Goal: Use online tool/utility: Use online tool/utility

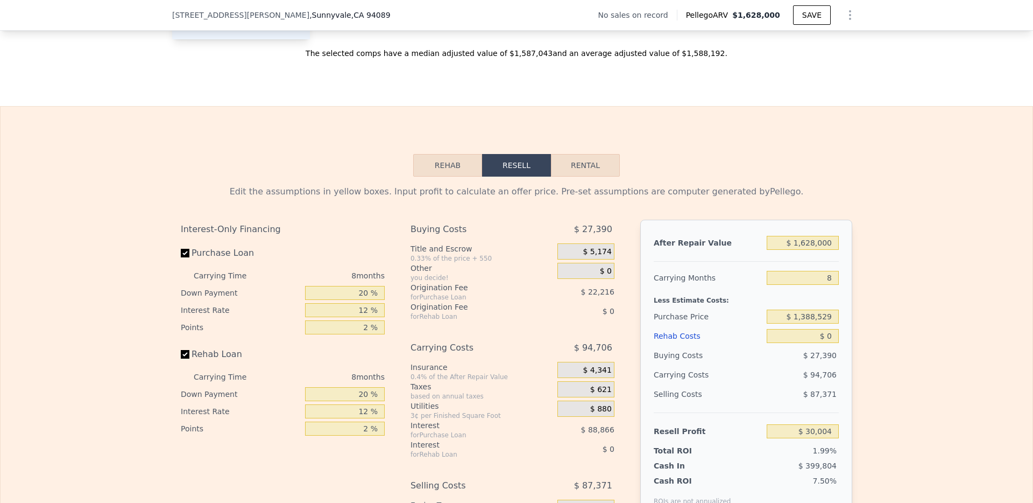
scroll to position [1382, 0]
drag, startPoint x: 836, startPoint y: 259, endPoint x: 829, endPoint y: 259, distance: 6.5
click at [829, 259] on div "After Repair Value $ 1,628,000 Carrying Months 8 Less Estimate Costs: Purchase …" at bounding box center [746, 368] width 212 height 299
drag, startPoint x: 829, startPoint y: 259, endPoint x: 783, endPoint y: 259, distance: 46.3
click at [783, 249] on input "$ 1,628,000" at bounding box center [803, 242] width 72 height 14
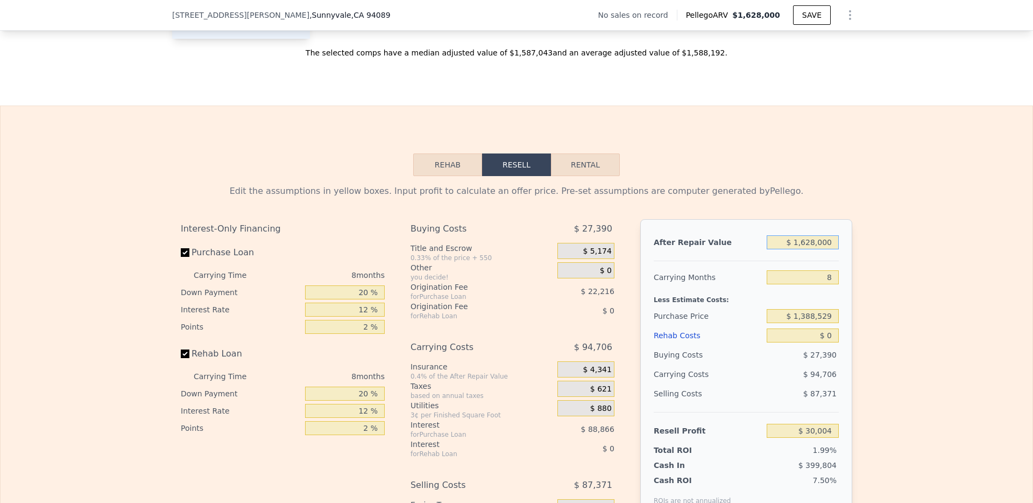
type input "$ 1"
type input "-$ 1,506,833"
type input "$ 14"
type input "-$ 1,506,820"
type input "$ 140"
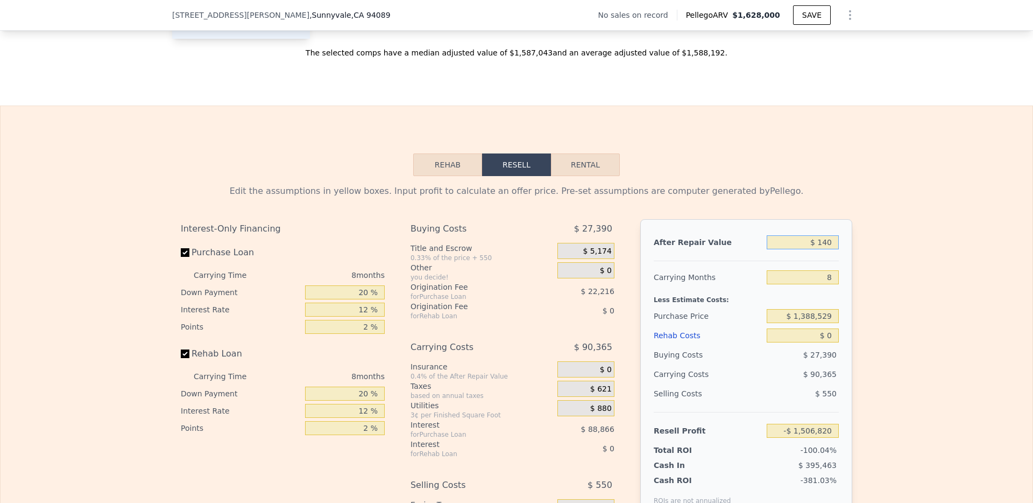
type input "-$ 1,506,702"
type input "$ 1,400"
type input "-$ 1,505,513"
type input "$ 14,000"
type input "-$ 1,493,618"
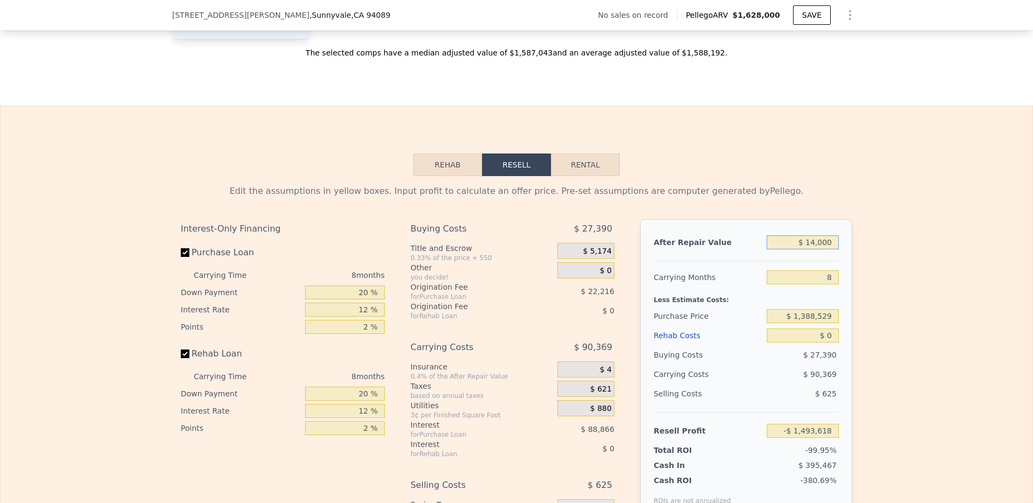
type input "$ 140,000"
type input "-$ 1,374,673"
type input "$ 1,400,000"
type input "-$ 185,229"
type input "$ 1,400,000"
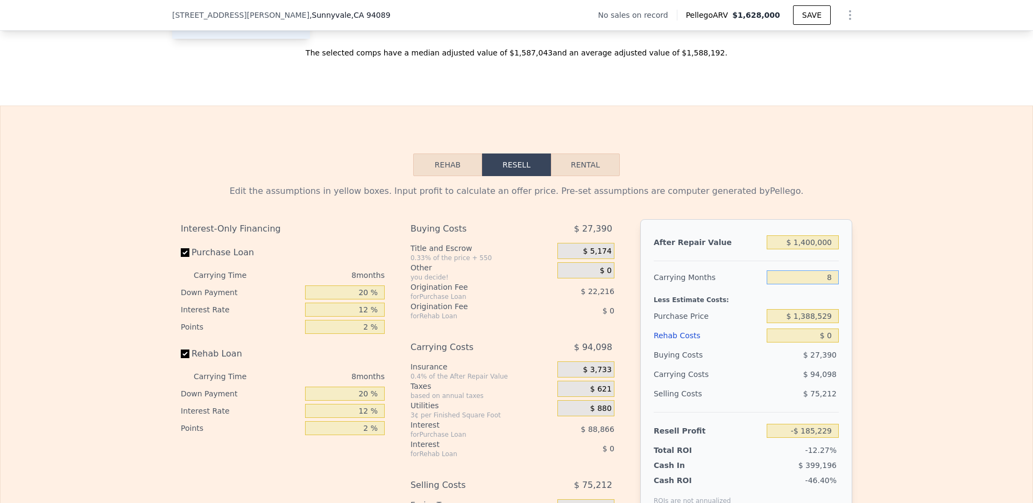
click at [822, 284] on input "8" at bounding box center [803, 277] width 72 height 14
type input "1"
type input "-$ 102,894"
type input "1"
drag, startPoint x: 364, startPoint y: 305, endPoint x: 342, endPoint y: 305, distance: 22.6
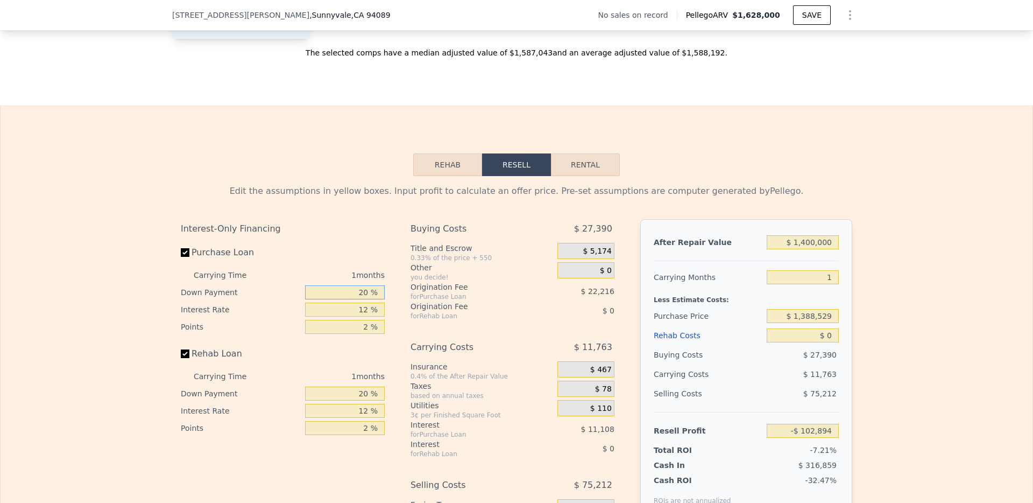
click at [342, 299] on input "20 %" at bounding box center [345, 292] width 80 height 14
type input "1 %"
type input "-$ 110,809"
type input "10 %"
type input "-$ 107,061"
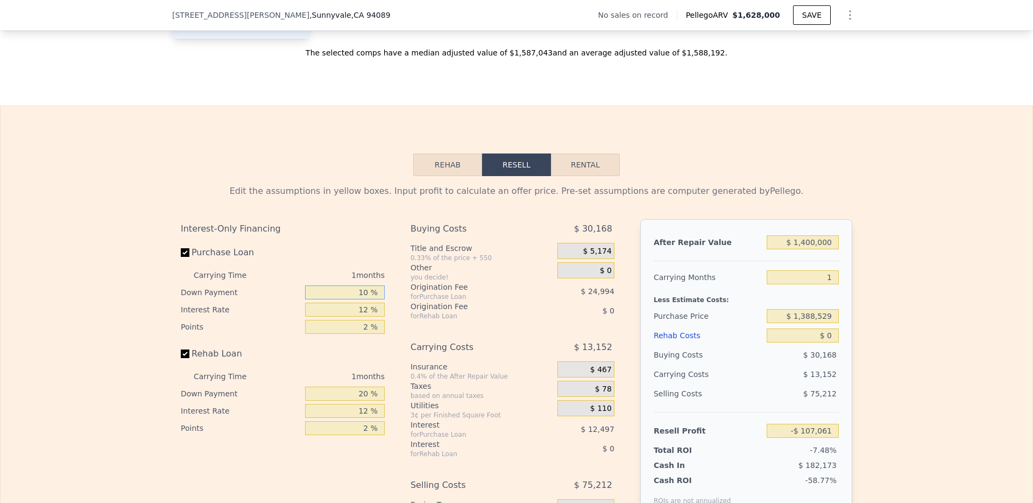
type input "10 %"
type input "1 %"
type input "-$ 95,605"
type input "10 %"
type input "-$ 104,978"
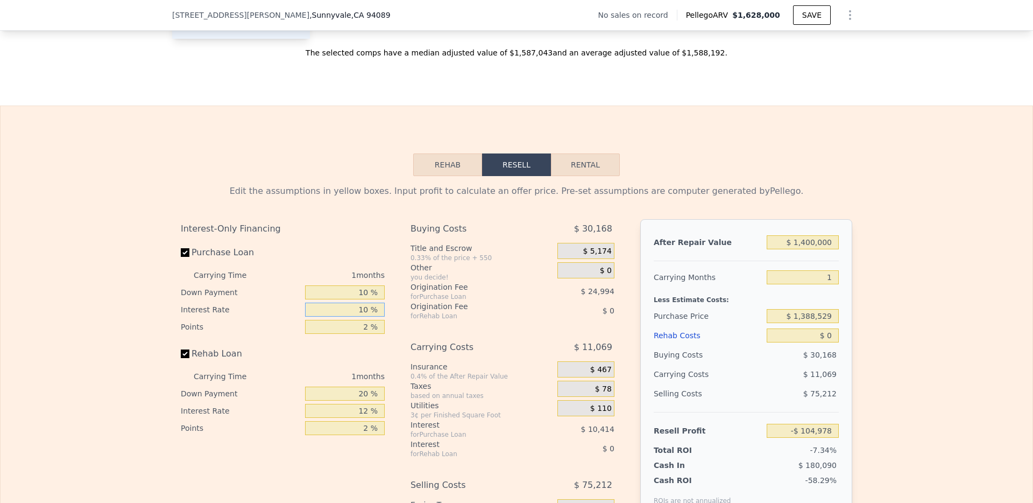
drag, startPoint x: 365, startPoint y: 327, endPoint x: 354, endPoint y: 327, distance: 11.3
click at [354, 316] on input "10 %" at bounding box center [345, 309] width 80 height 14
type input "12 %"
type input "-$ 107,061"
type input "12 %"
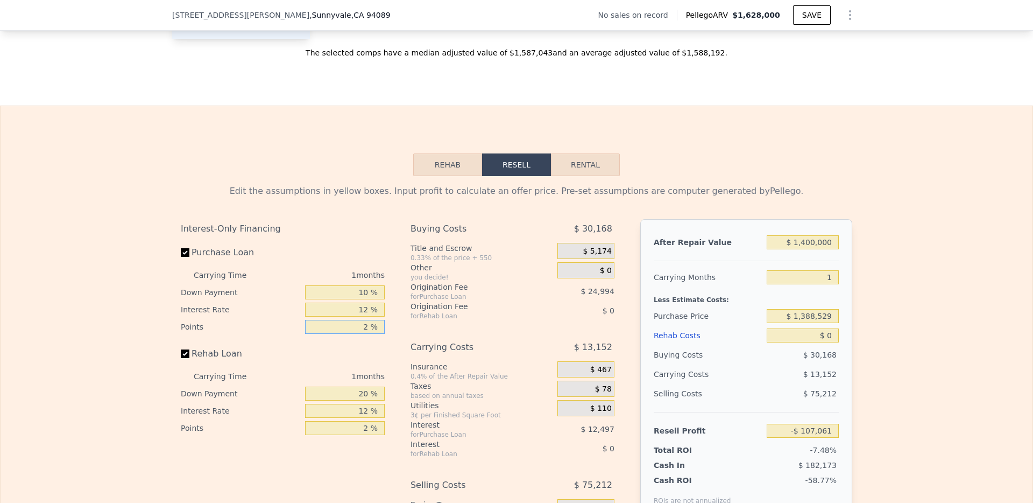
type input "1 %"
type input "-$ 94,564"
type input "1 %"
type input "0 %"
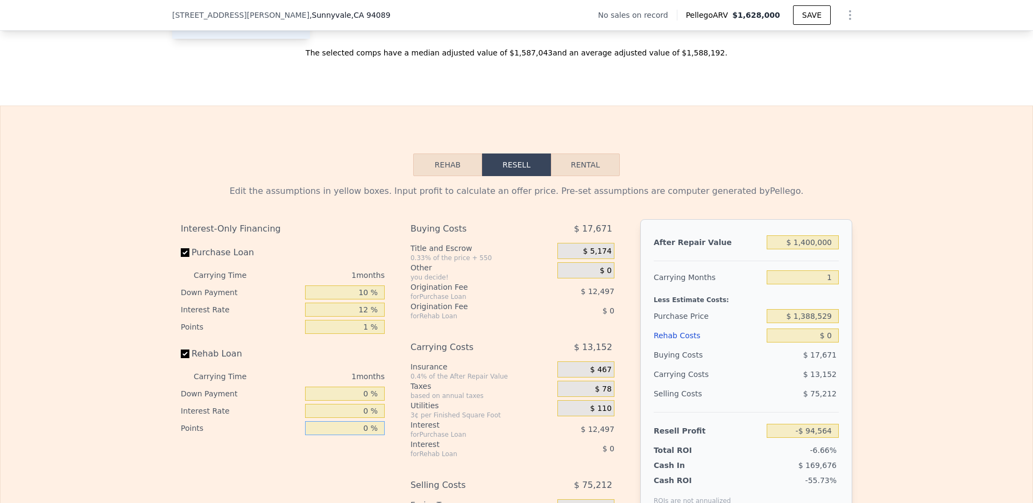
type input "0 %"
drag, startPoint x: 828, startPoint y: 330, endPoint x: 783, endPoint y: 331, distance: 44.7
click at [783, 323] on input "$ 1,388,529" at bounding box center [803, 316] width 72 height 14
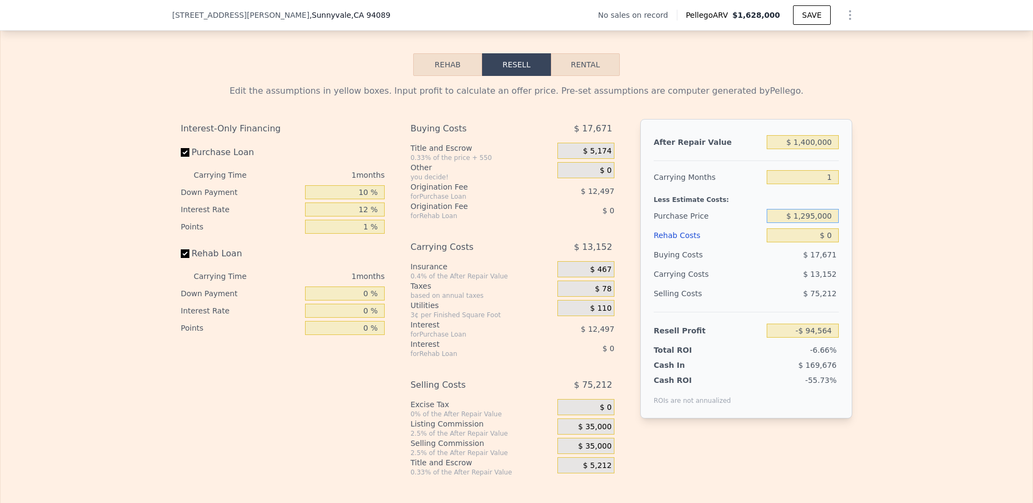
scroll to position [1496, 0]
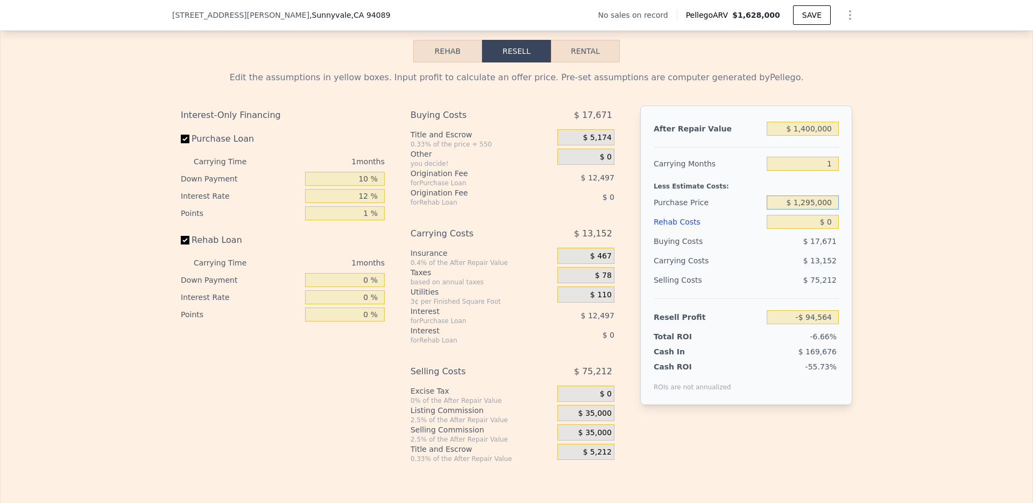
type input "$ 1,295,000"
click at [593, 415] on span "$ 35,000" at bounding box center [594, 413] width 33 height 10
type input "$ 961"
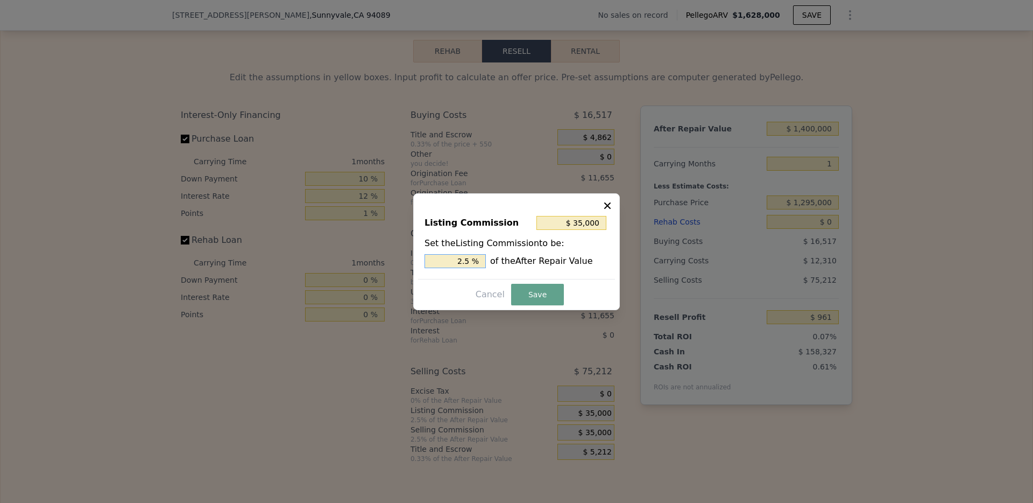
drag, startPoint x: 474, startPoint y: 257, endPoint x: 444, endPoint y: 257, distance: 29.6
click at [444, 257] on input "2.5 %" at bounding box center [455, 261] width 61 height 14
type input "$ 0"
type input "0 %"
click at [538, 292] on button "Save" at bounding box center [537, 295] width 53 height 22
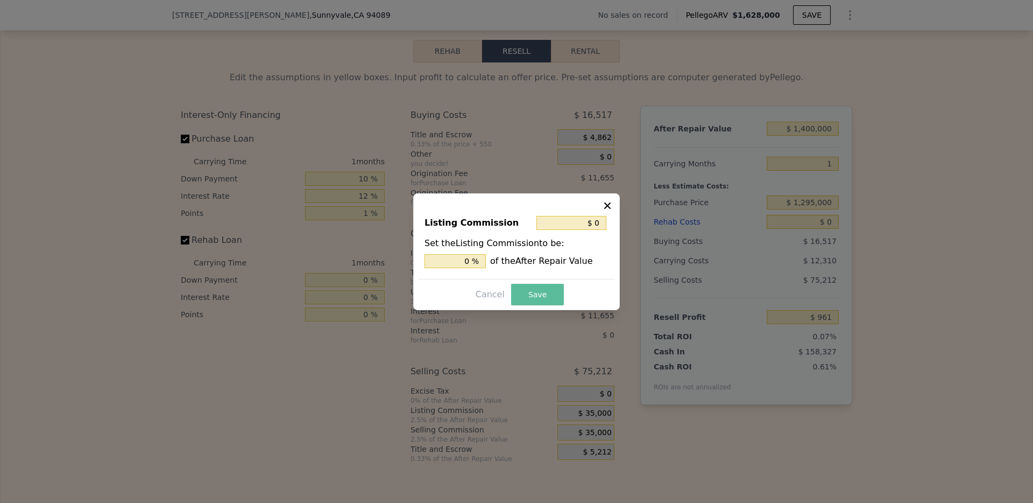
type input "$ 35,961"
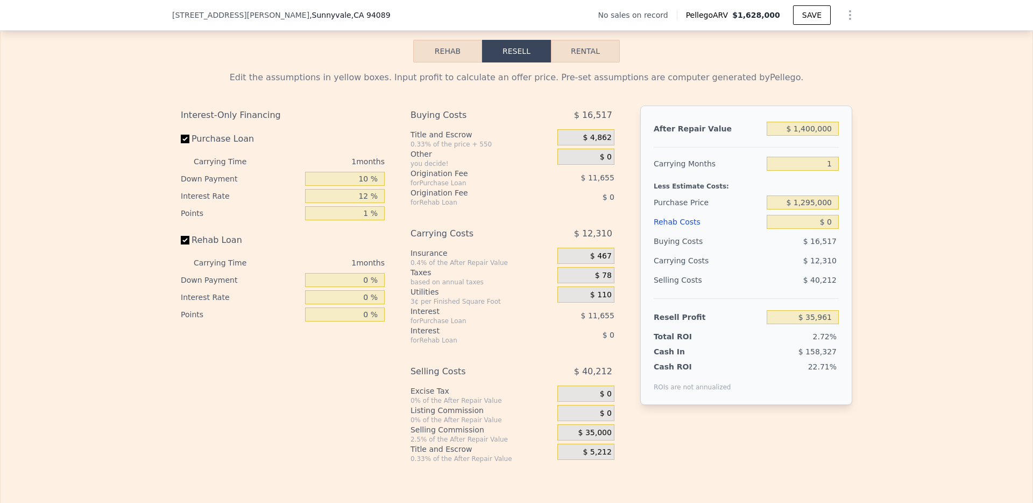
click at [595, 415] on span "$ 35,000" at bounding box center [594, 433] width 33 height 10
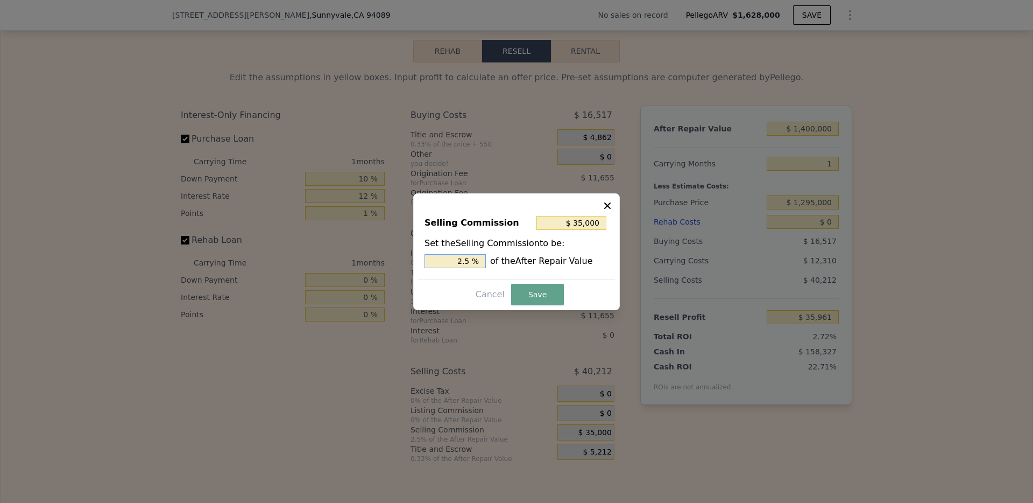
drag, startPoint x: 471, startPoint y: 262, endPoint x: 445, endPoint y: 262, distance: 25.8
click at [445, 262] on input "2.5 %" at bounding box center [455, 261] width 61 height 14
type input "$ 0"
type input "0 %"
click at [520, 289] on button "Save" at bounding box center [537, 295] width 53 height 22
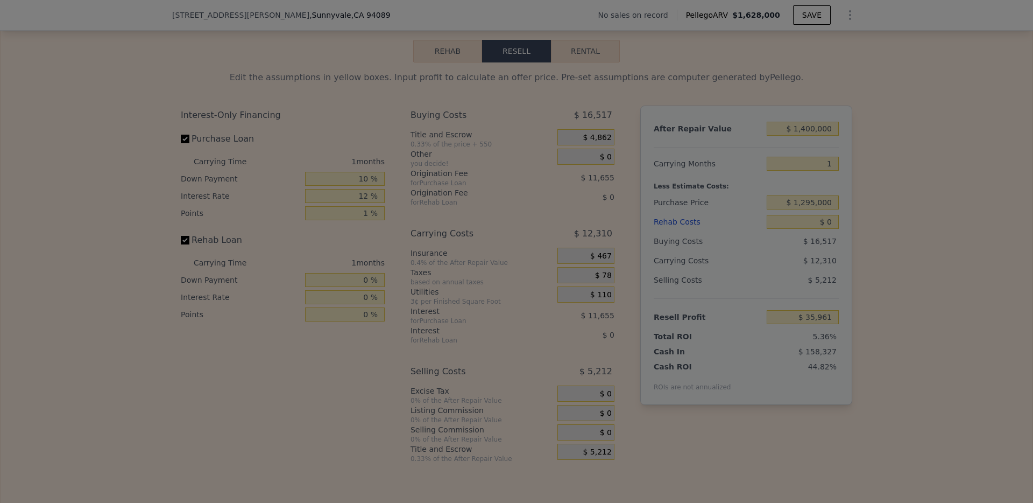
type input "$ 70,961"
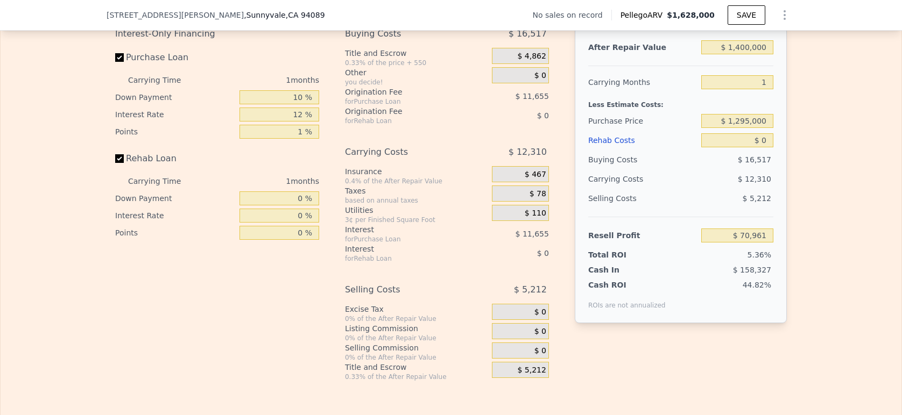
scroll to position [1571, 0]
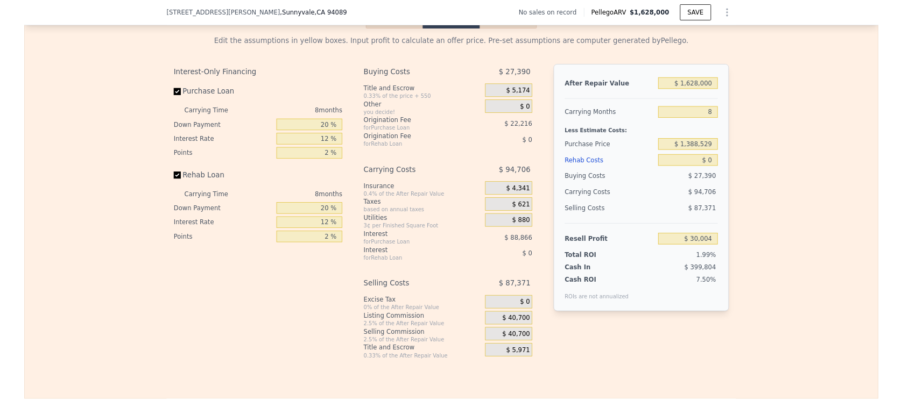
scroll to position [1522, 0]
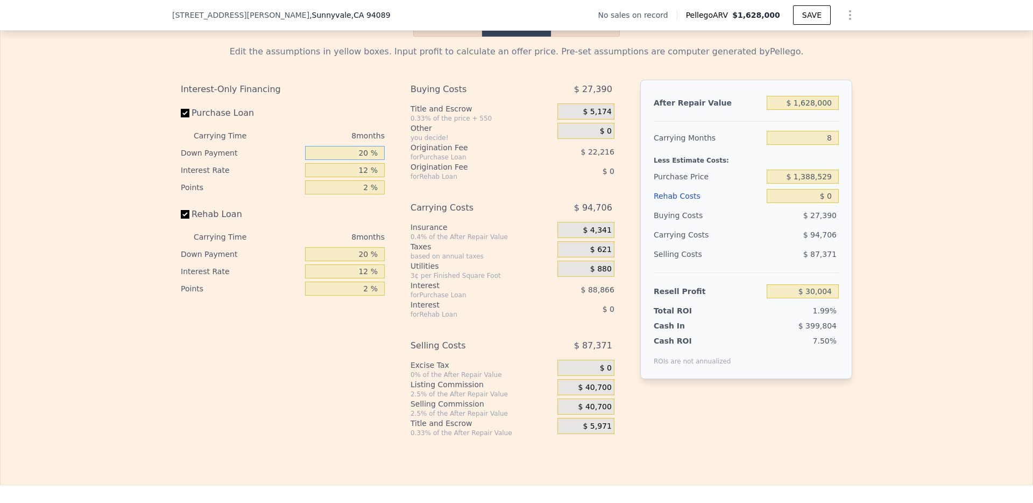
drag, startPoint x: 366, startPoint y: 166, endPoint x: 331, endPoint y: 166, distance: 34.4
click at [331, 160] on input "20 %" at bounding box center [345, 153] width 80 height 14
drag, startPoint x: 368, startPoint y: 167, endPoint x: 338, endPoint y: 167, distance: 29.6
click at [338, 160] on input "20 %" at bounding box center [345, 153] width 80 height 14
type input "0 %"
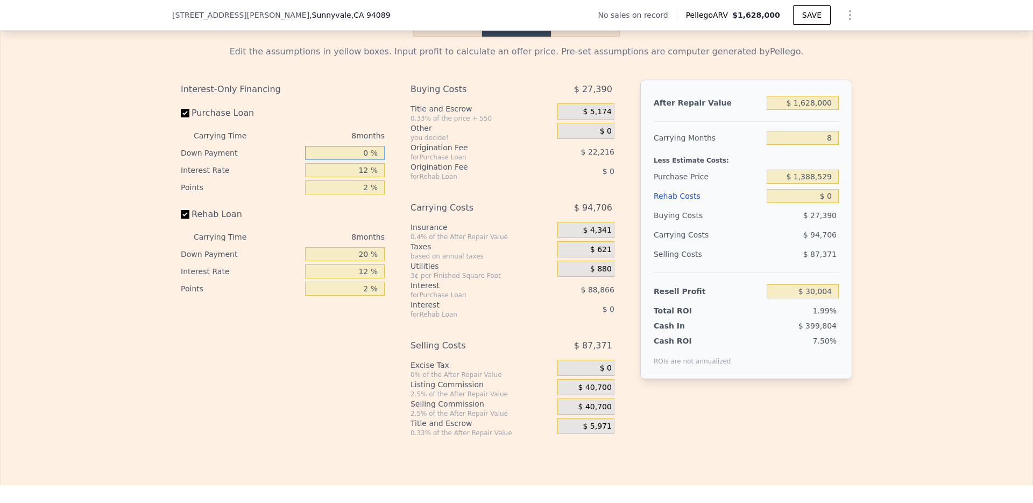
type input "$ 2,233"
type input "0 %"
drag, startPoint x: 365, startPoint y: 189, endPoint x: 330, endPoint y: 189, distance: 35.0
click at [330, 177] on input "12 %" at bounding box center [345, 170] width 80 height 14
drag, startPoint x: 365, startPoint y: 185, endPoint x: 345, endPoint y: 185, distance: 20.4
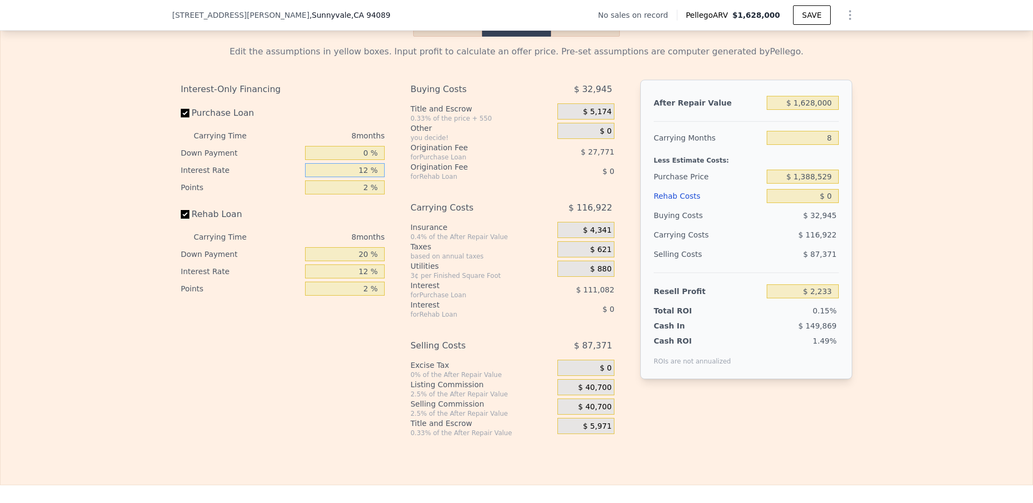
click at [345, 177] on input "12 %" at bounding box center [345, 170] width 80 height 14
type input "1 %"
type input "$ 104,057"
type input "10 %"
type input "$ 20,745"
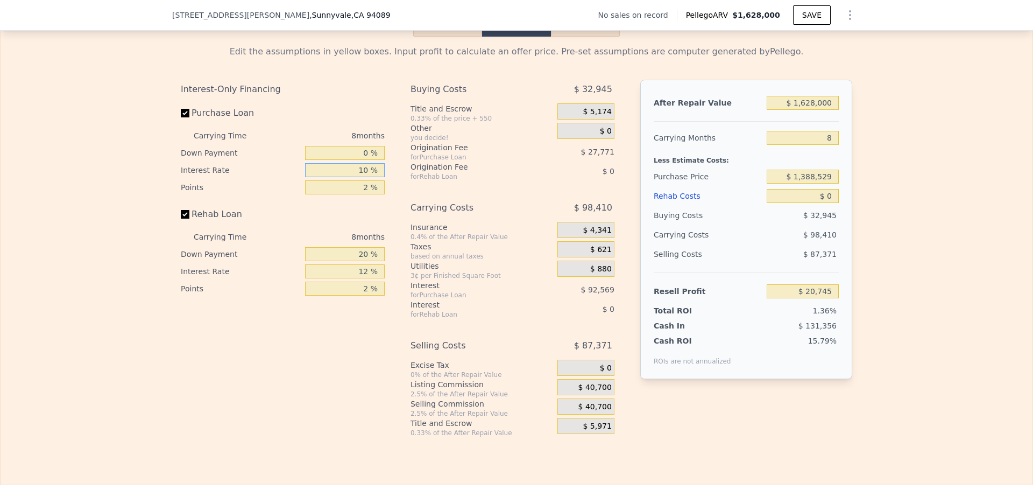
type input "10 %"
drag, startPoint x: 367, startPoint y: 204, endPoint x: 341, endPoint y: 204, distance: 26.4
click at [341, 194] on input "2 %" at bounding box center [345, 187] width 80 height 14
type input "0 %"
type input "$ 48,516"
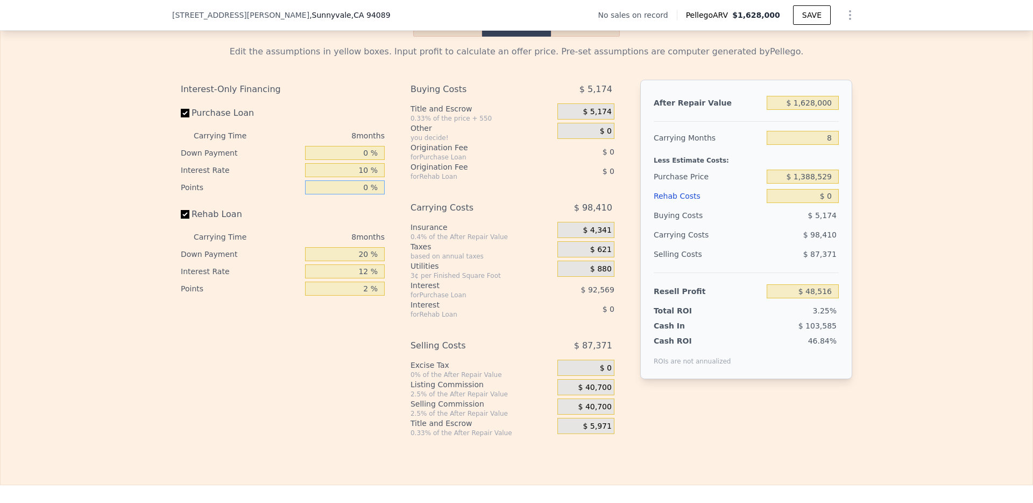
type input "0 %"
click at [362, 177] on input "10 %" at bounding box center [345, 170] width 80 height 14
click at [366, 177] on input "10 %" at bounding box center [345, 170] width 80 height 14
type input "1 %"
type input "$ 131,828"
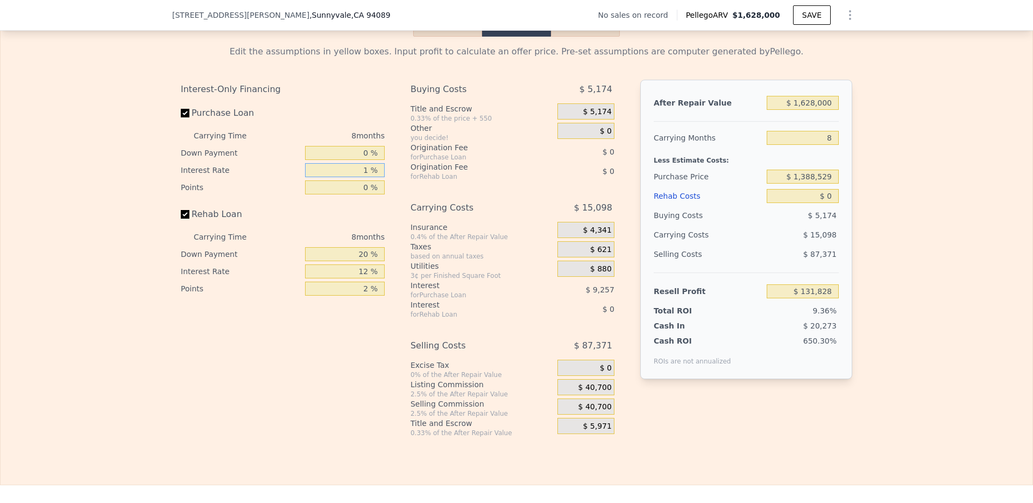
type input "12 %"
type input "$ 30,004"
type input "12 %"
drag, startPoint x: 366, startPoint y: 271, endPoint x: 335, endPoint y: 271, distance: 31.7
click at [335, 261] on input "20 %" at bounding box center [345, 254] width 80 height 14
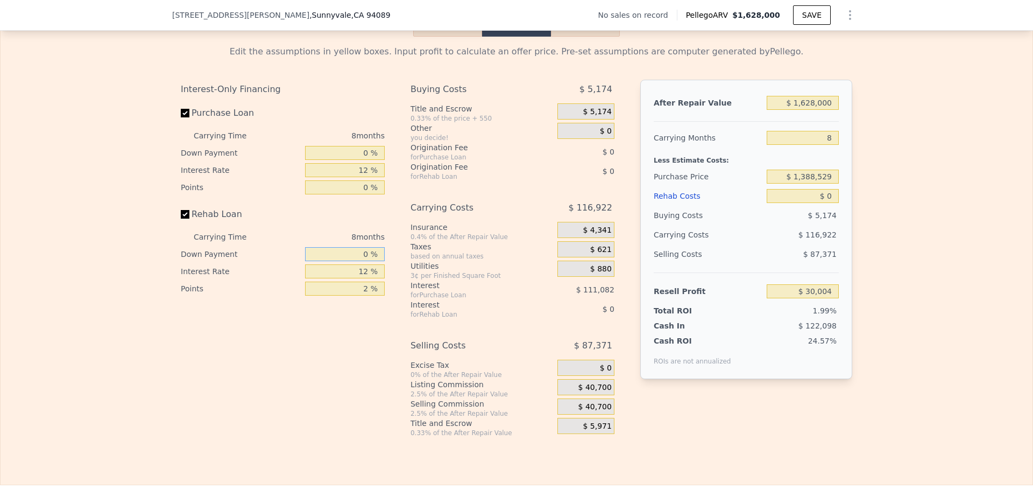
type input "0 %"
drag, startPoint x: 368, startPoint y: 286, endPoint x: 331, endPoint y: 286, distance: 36.6
click at [331, 278] on input "12 %" at bounding box center [345, 271] width 80 height 14
type input "0 %"
drag, startPoint x: 367, startPoint y: 305, endPoint x: 350, endPoint y: 305, distance: 17.2
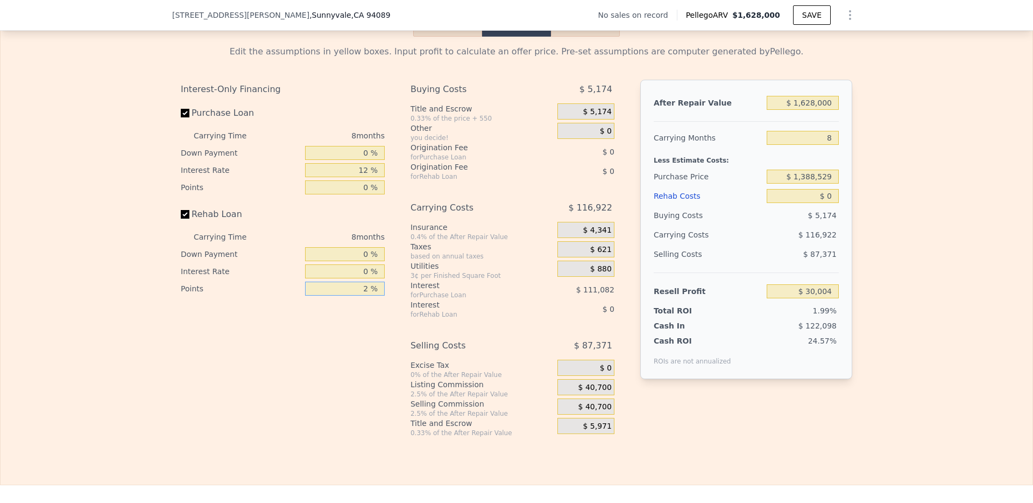
click at [350, 295] on input "2 %" at bounding box center [345, 288] width 80 height 14
type input "0 %"
drag, startPoint x: 831, startPoint y: 122, endPoint x: 745, endPoint y: 118, distance: 86.2
click at [745, 112] on div "After Repair Value $ 1,628,000" at bounding box center [746, 102] width 185 height 19
type input "$ 1"
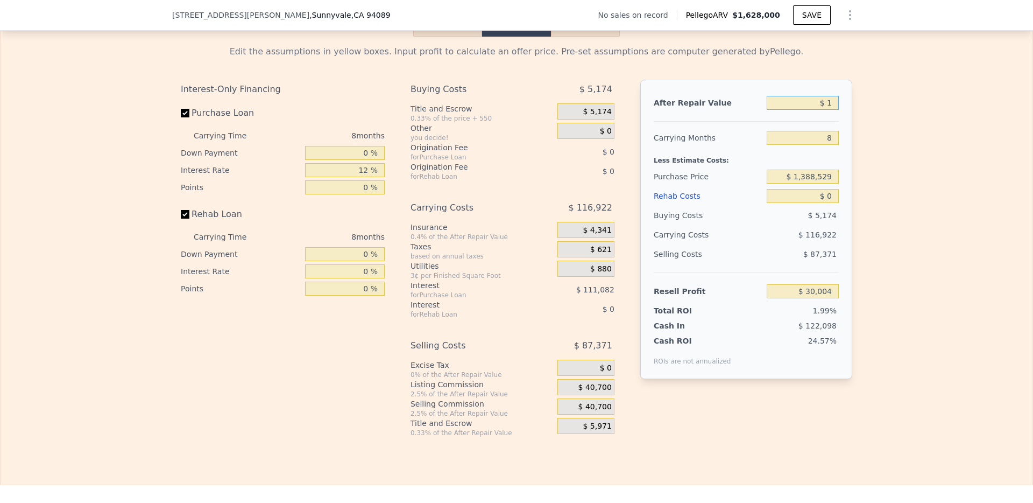
type input "-$ 1,506,833"
type input "$ 14"
type input "-$ 1,506,820"
type input "$ 140"
type input "-$ 1,506,702"
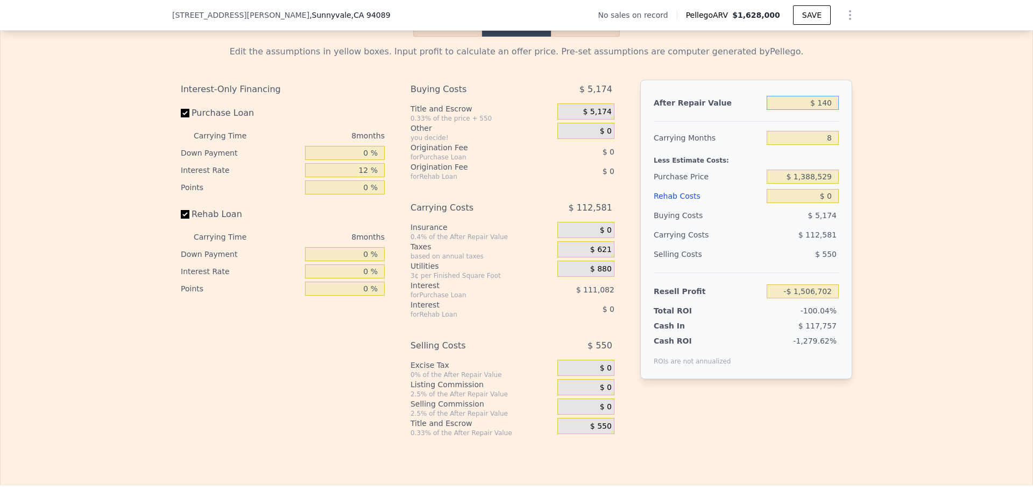
type input "$ 1,400"
type input "-$ 1,505,513"
type input "$ 14,000"
type input "-$ 1,493,618"
type input "$ 140,000"
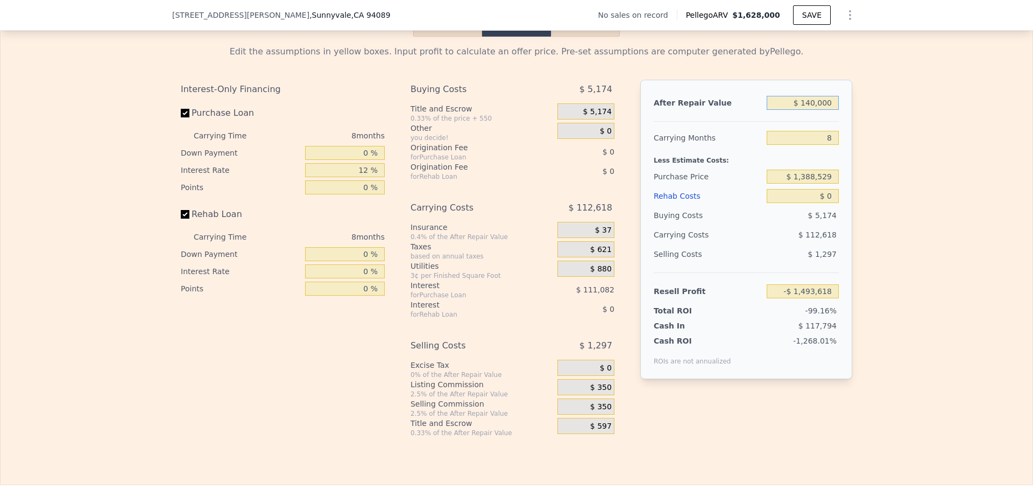
type input "-$ 1,374,673"
type input "$ 1,400,000"
type input "-$ 185,229"
type input "$ 1,400,000"
drag, startPoint x: 834, startPoint y: 154, endPoint x: 802, endPoint y: 154, distance: 31.7
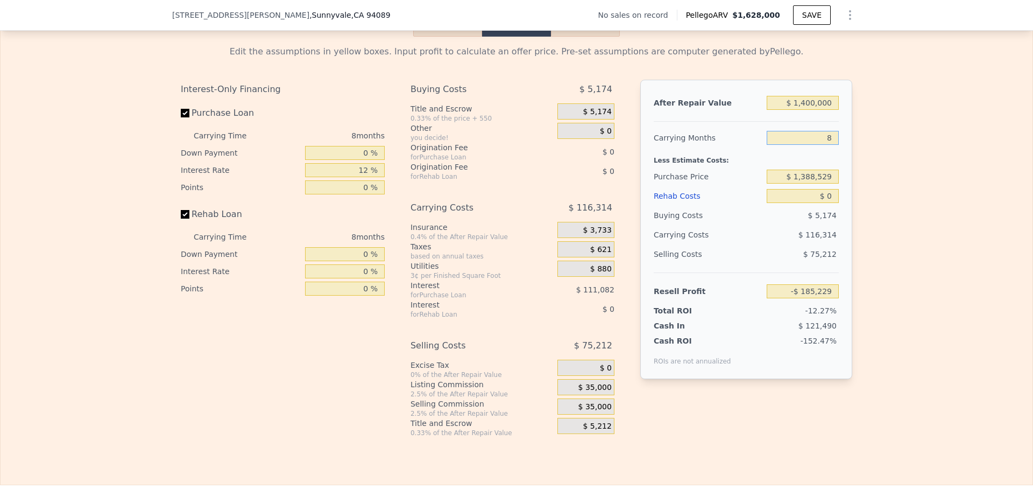
click at [802, 145] on input "8" at bounding box center [803, 138] width 72 height 14
type input "1"
type input "-$ 83,455"
type input "1"
drag, startPoint x: 834, startPoint y: 194, endPoint x: 773, endPoint y: 193, distance: 60.8
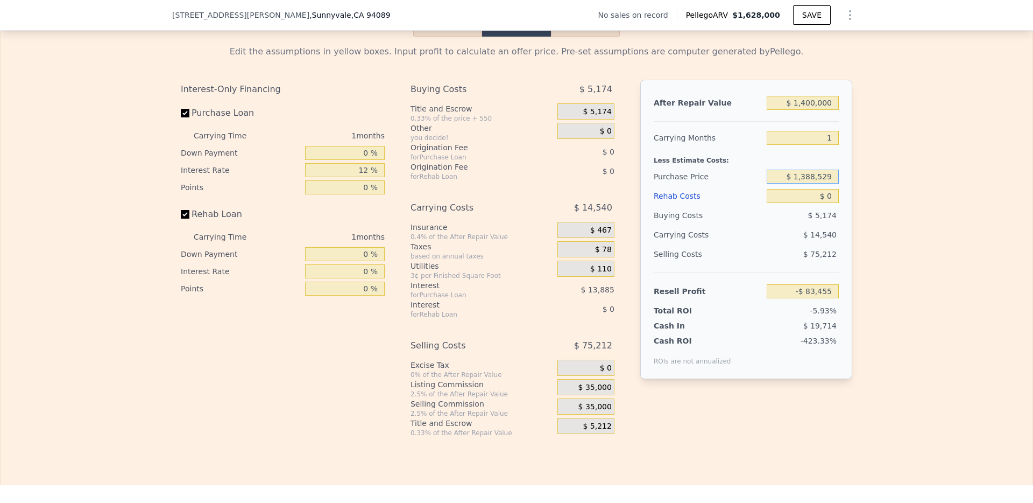
click at [773, 183] on input "$ 1,388,529" at bounding box center [803, 177] width 72 height 14
type input "$ 1,295,000"
click at [894, 252] on div "Edit the assumptions in yellow boxes. Input profit to calculate an offer price.…" at bounding box center [517, 237] width 1032 height 400
type input "$ 11,321"
click at [585, 392] on span "$ 35,000" at bounding box center [594, 388] width 33 height 10
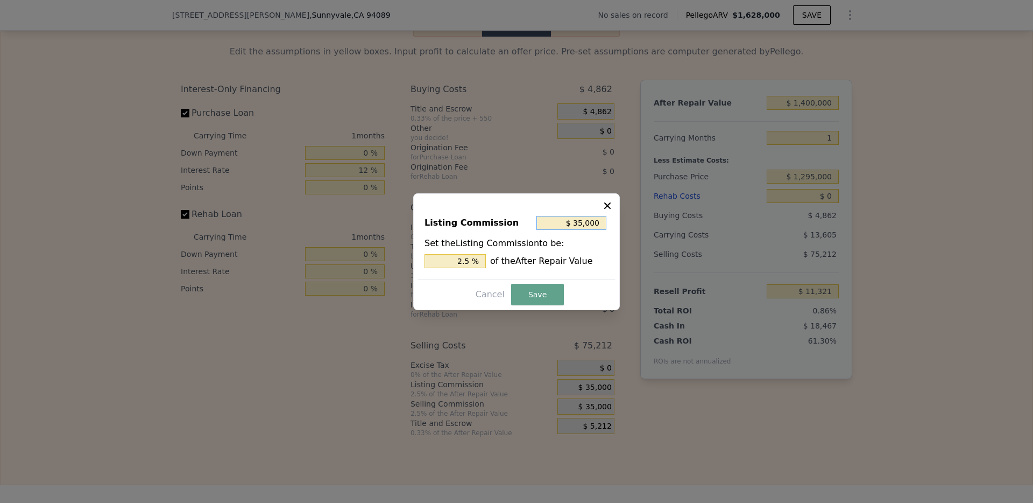
drag, startPoint x: 598, startPoint y: 224, endPoint x: 544, endPoint y: 214, distance: 54.7
click at [544, 214] on div "$ 35,000" at bounding box center [572, 222] width 72 height 19
type input "$ 0"
type input "0 %"
type input "$ 0"
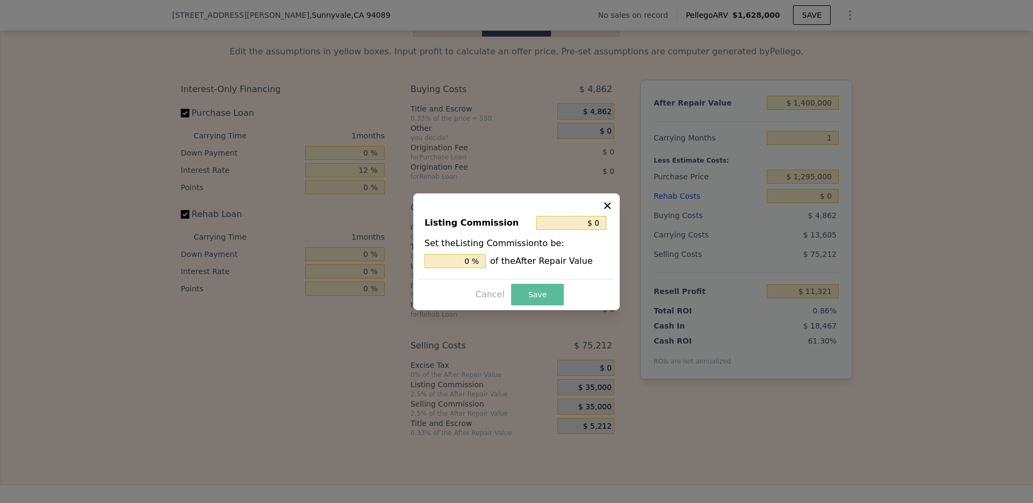
click at [550, 293] on button "Save" at bounding box center [537, 295] width 53 height 22
type input "$ 46,321"
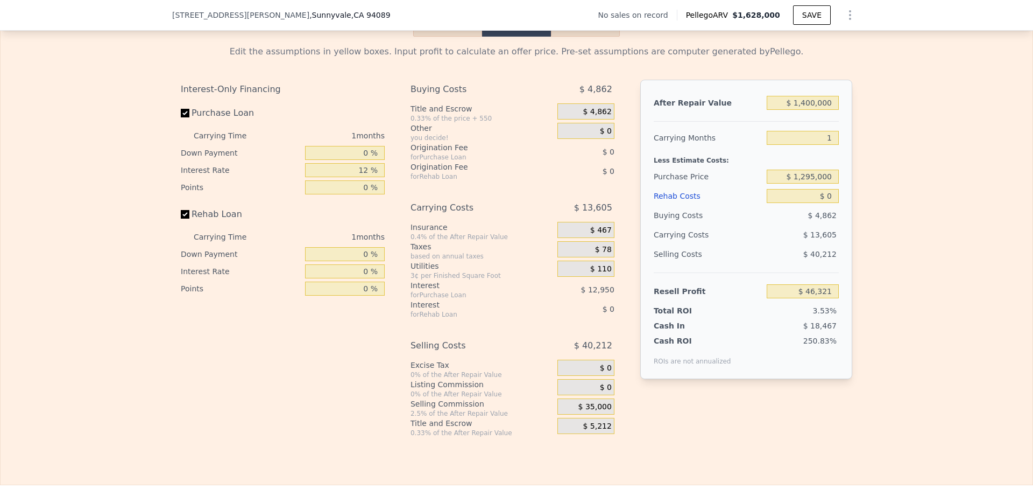
click at [587, 412] on span "$ 35,000" at bounding box center [594, 407] width 33 height 10
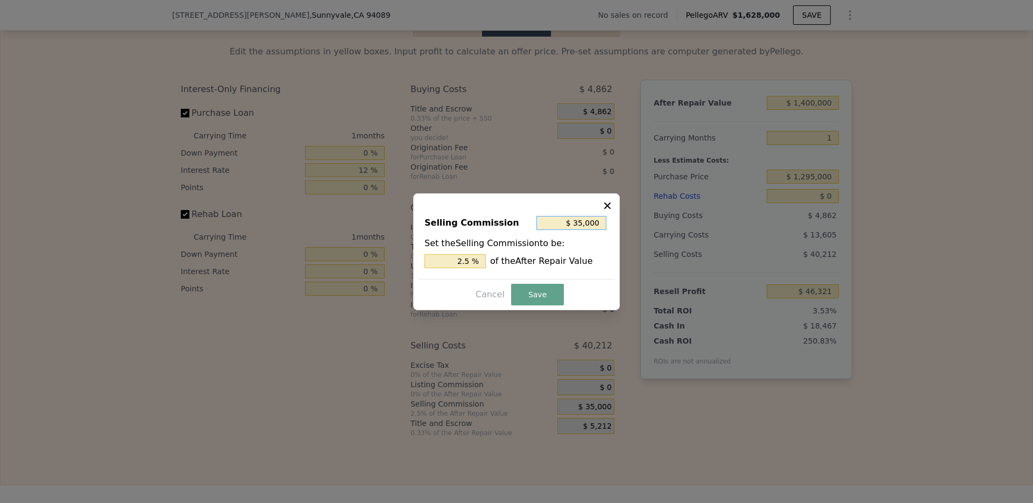
drag, startPoint x: 603, startPoint y: 225, endPoint x: 536, endPoint y: 225, distance: 67.3
click at [536, 225] on input "$ 35,000" at bounding box center [571, 223] width 70 height 14
type input "$ 0"
type input "0 %"
type input "$ 0"
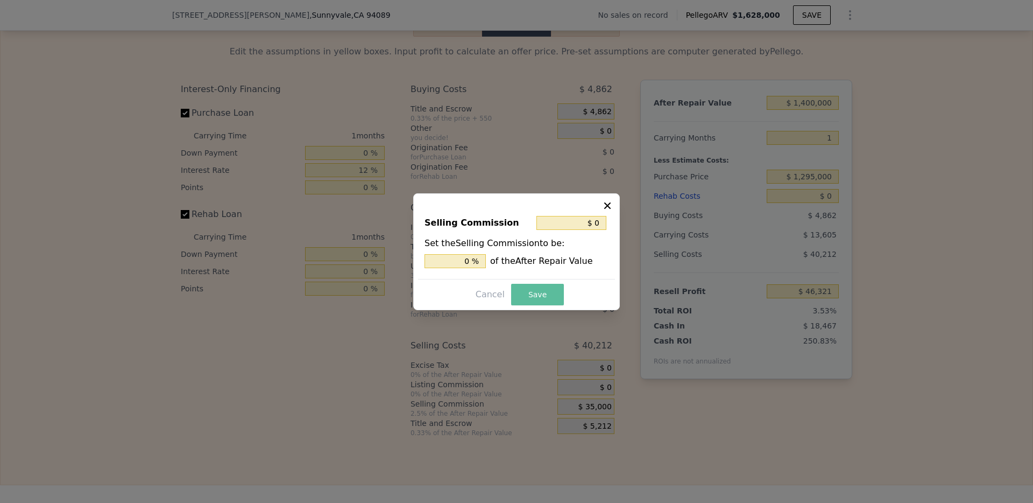
click at [554, 295] on button "Save" at bounding box center [537, 295] width 53 height 22
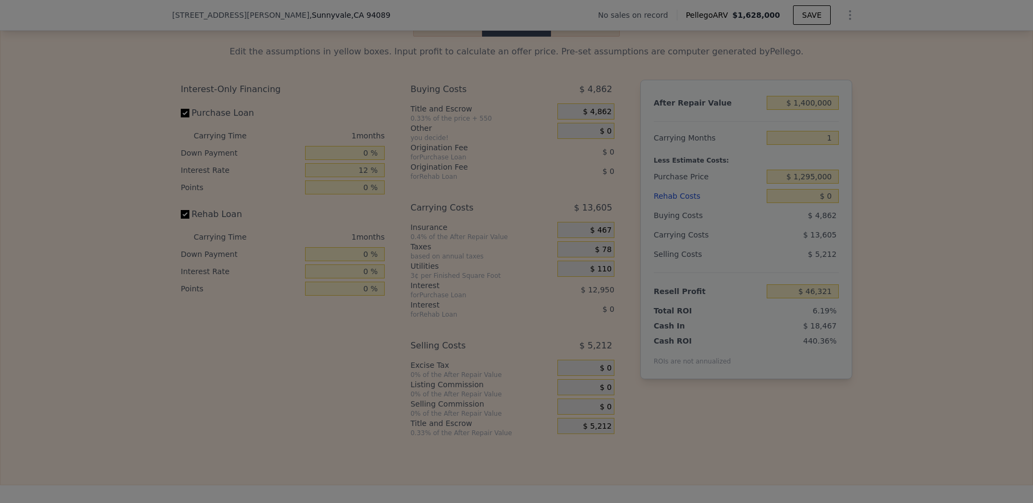
type input "$ 81,321"
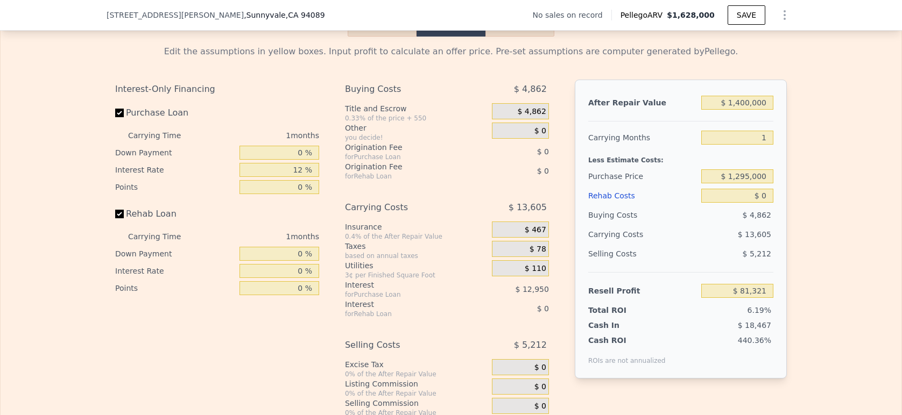
type input "$ 1,628,000"
type input "8"
type input "$ 30,004"
